Goal: Find specific page/section: Find specific page/section

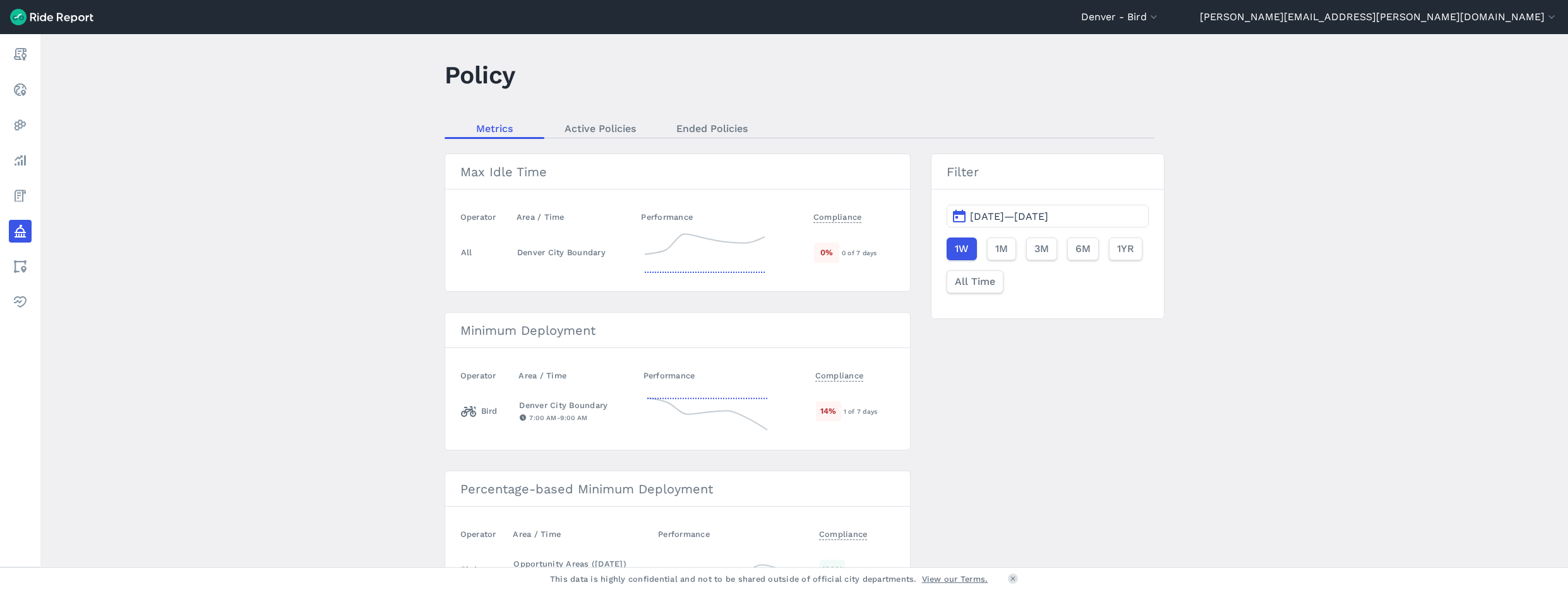
scroll to position [25, 0]
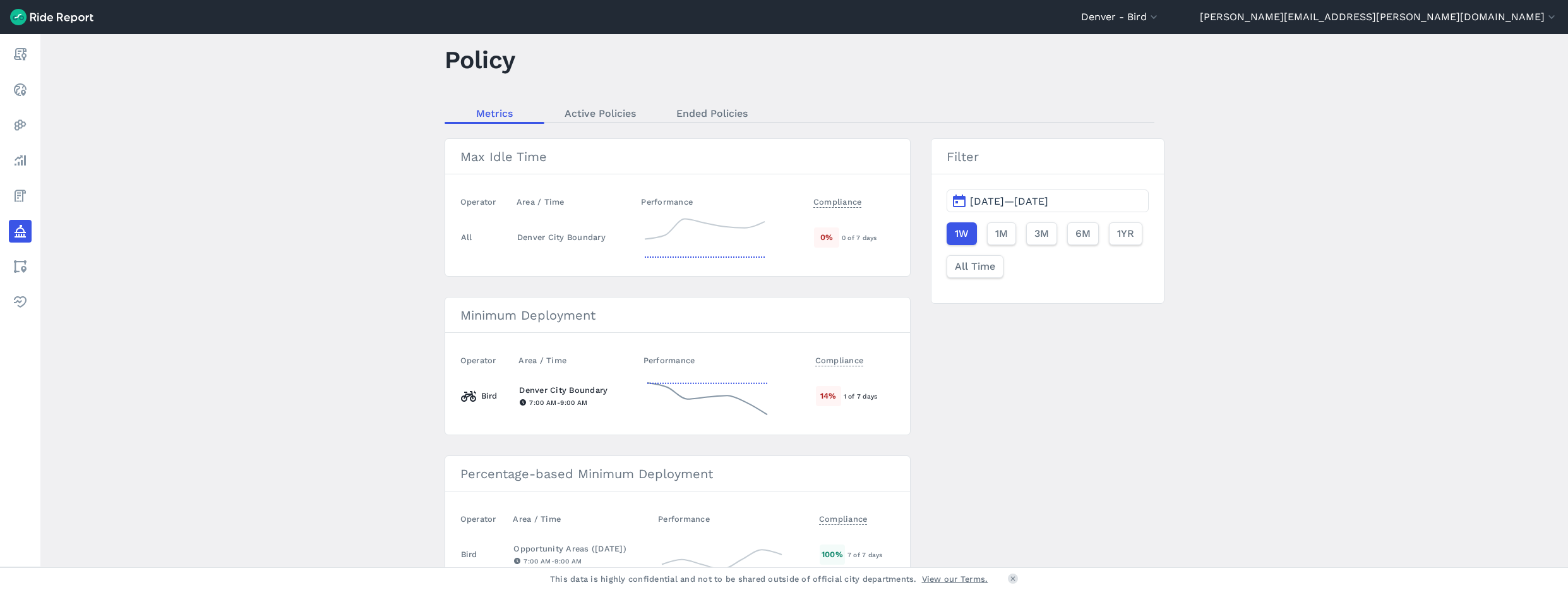
click at [714, 390] on icon at bounding box center [707, 396] width 126 height 46
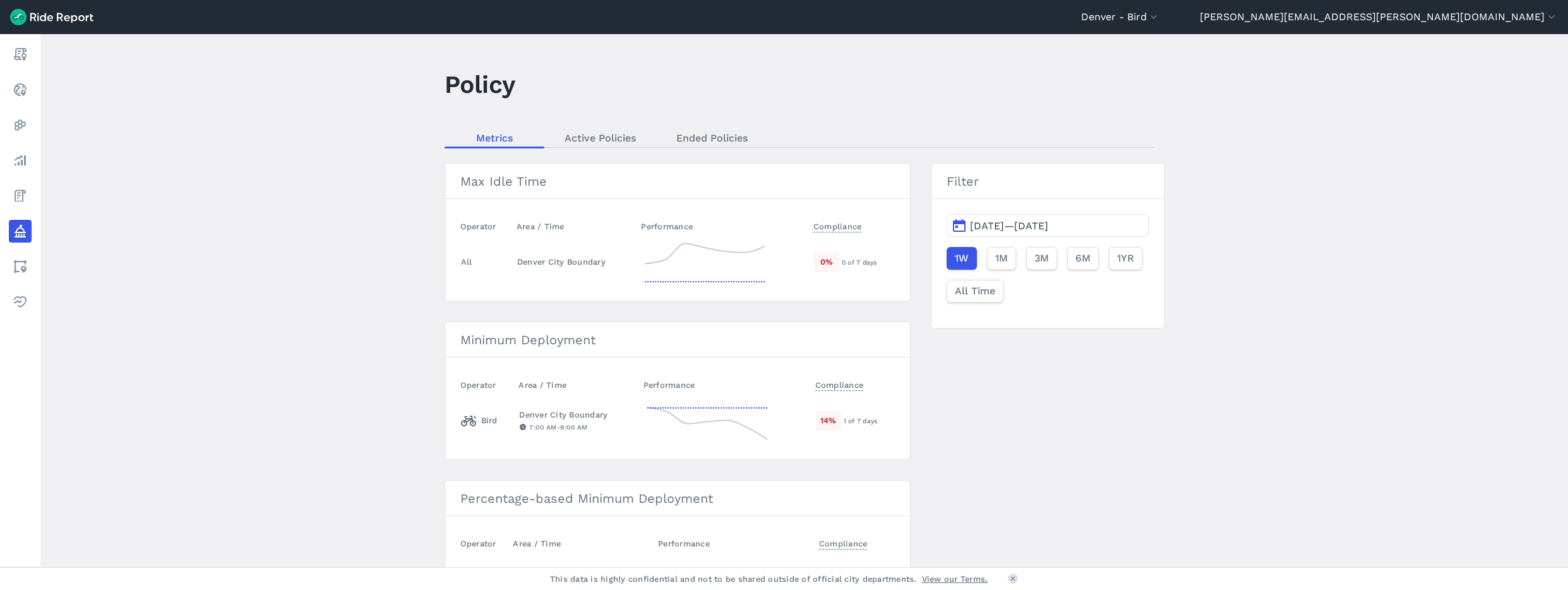
scroll to position [5, 0]
click at [737, 249] on icon at bounding box center [705, 256] width 126 height 46
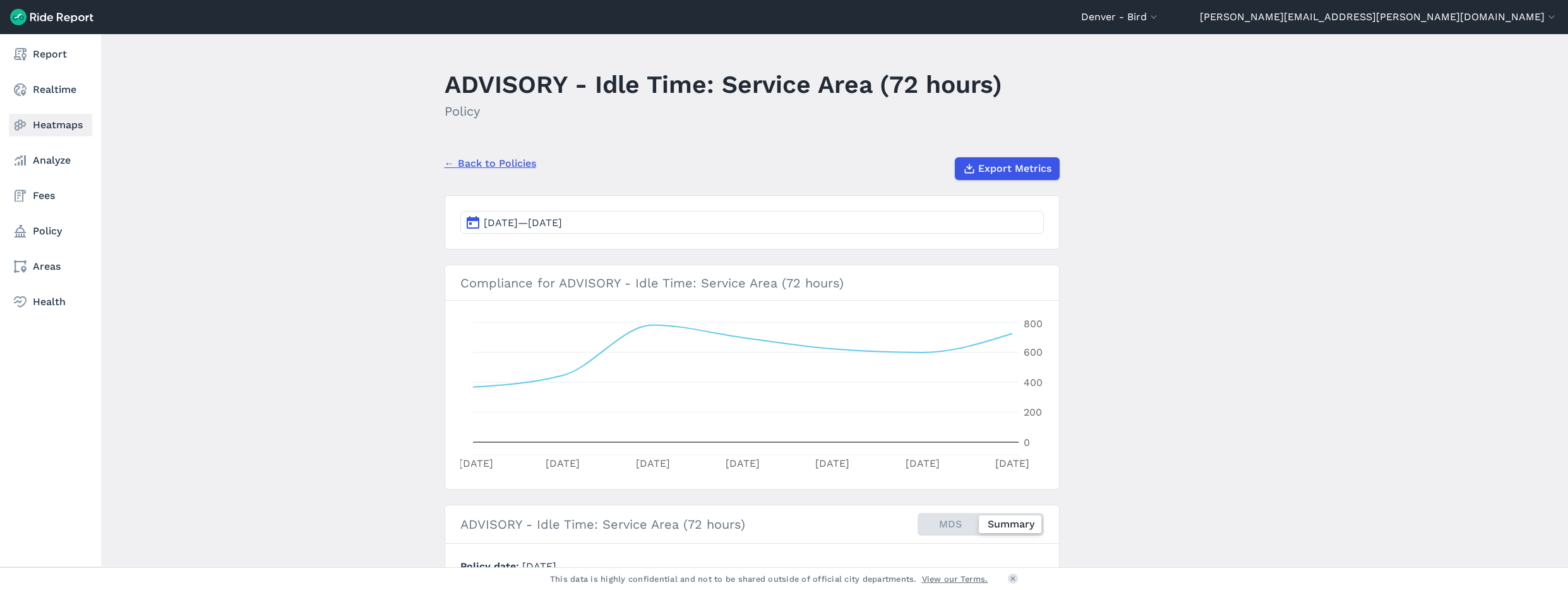
click at [32, 127] on link "Heatmaps" at bounding box center [50, 125] width 83 height 23
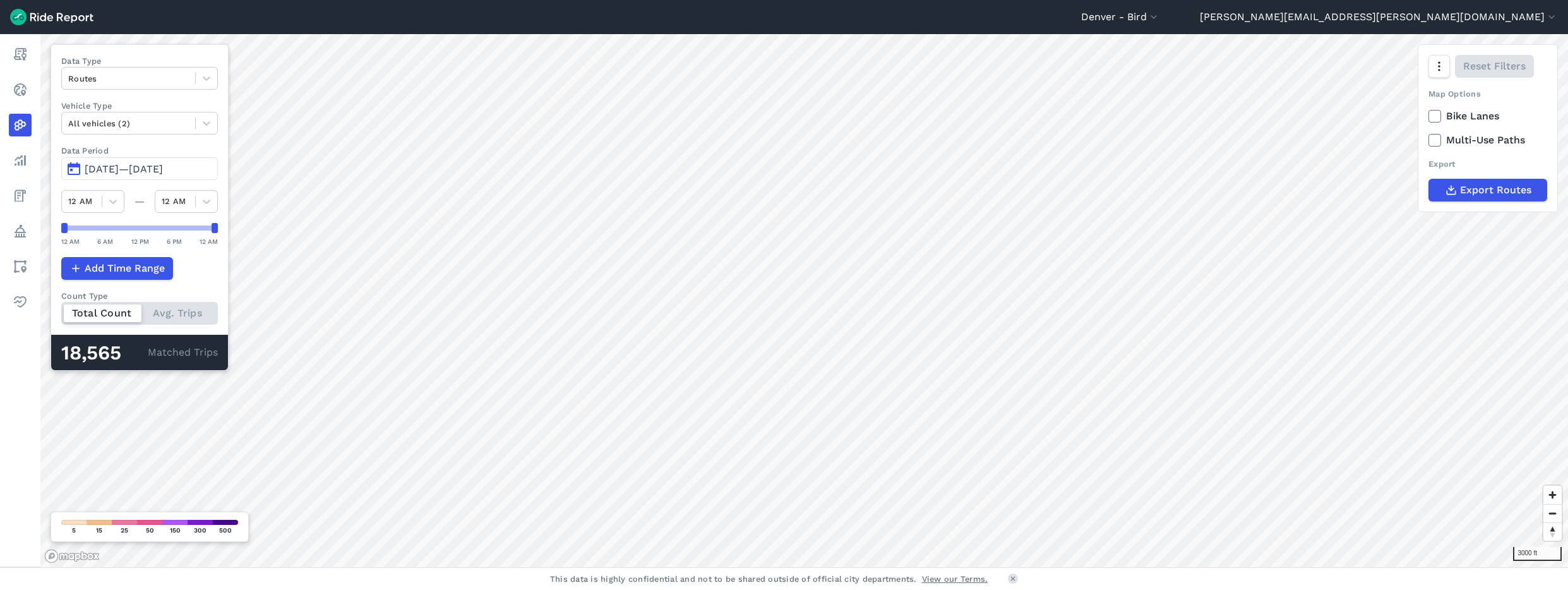
click at [138, 168] on span "[DATE]—[DATE]" at bounding box center [124, 169] width 79 height 12
click at [93, 170] on span "[DATE]—[DATE]" at bounding box center [124, 169] width 79 height 12
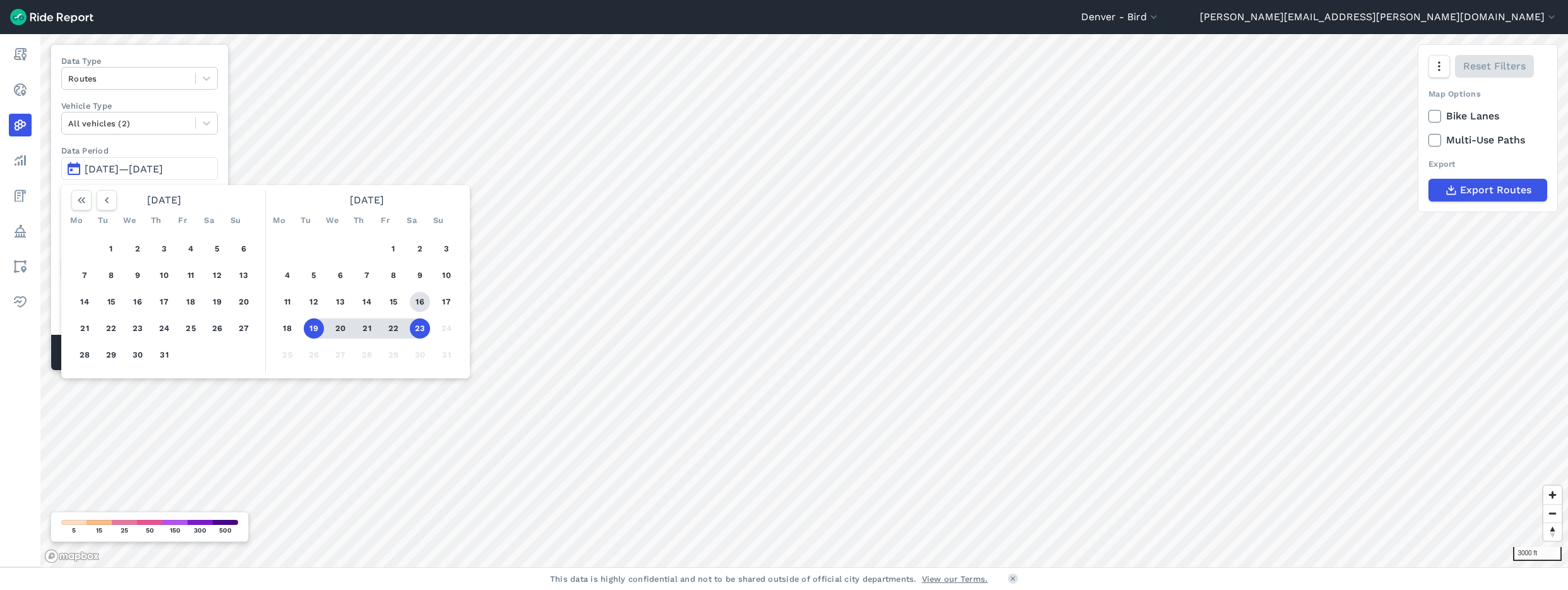
click at [420, 305] on button "16" at bounding box center [420, 302] width 20 height 20
click at [423, 305] on button "16" at bounding box center [420, 302] width 20 height 20
